Goal: Entertainment & Leisure: Consume media (video, audio)

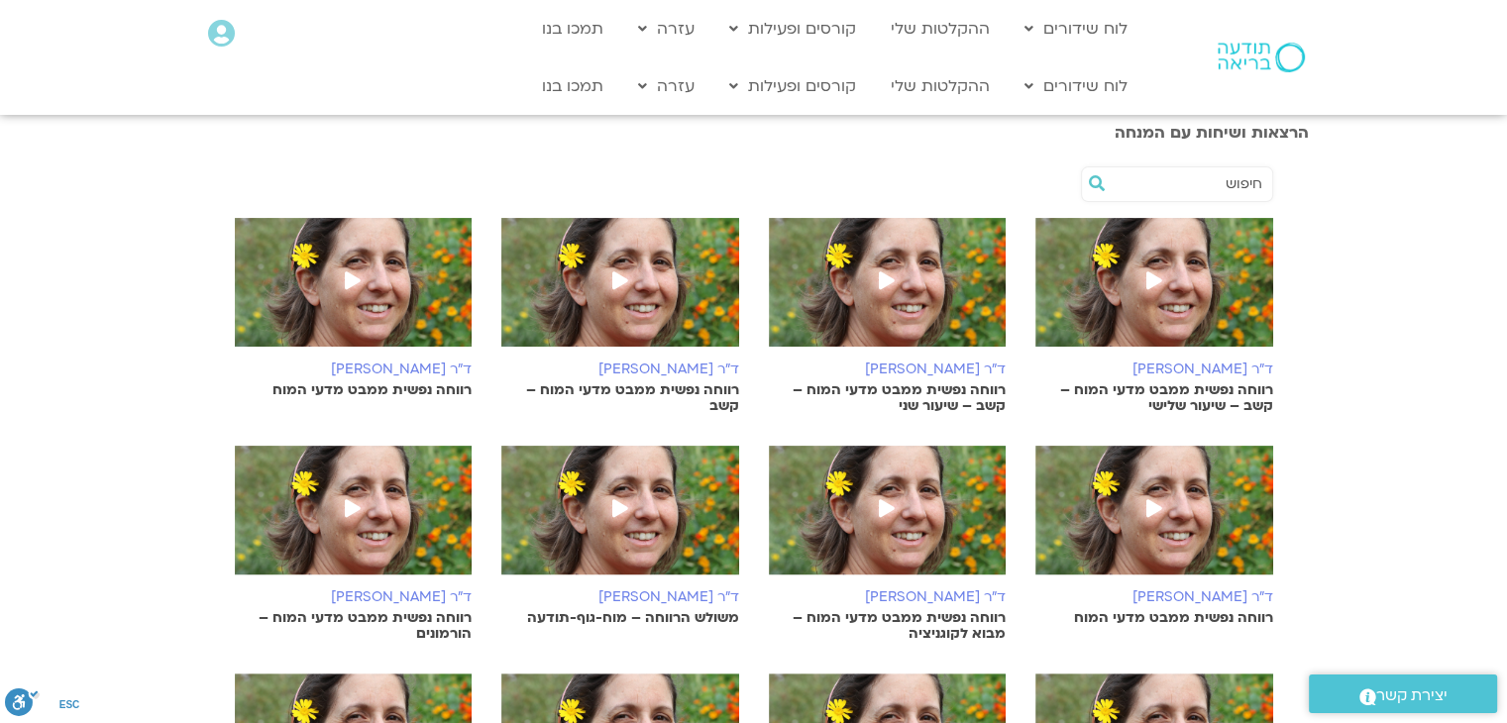
scroll to position [376, 0]
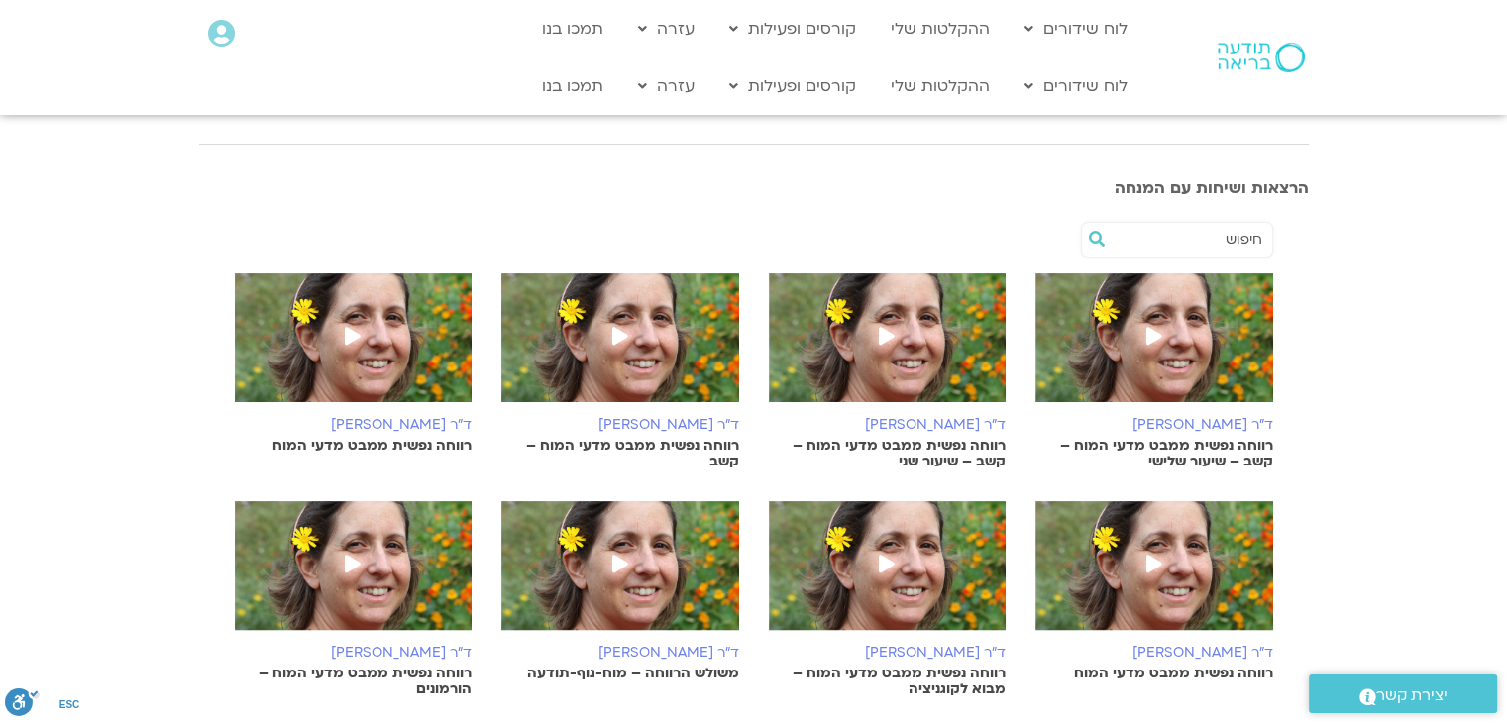
click at [888, 369] on img at bounding box center [888, 347] width 238 height 149
